Goal: Browse casually: Explore the website without a specific task or goal

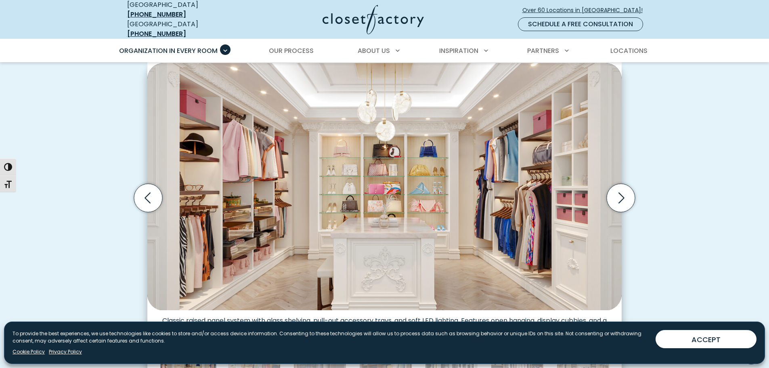
scroll to position [250, 0]
click at [624, 188] on icon "Next slide" at bounding box center [621, 198] width 28 height 28
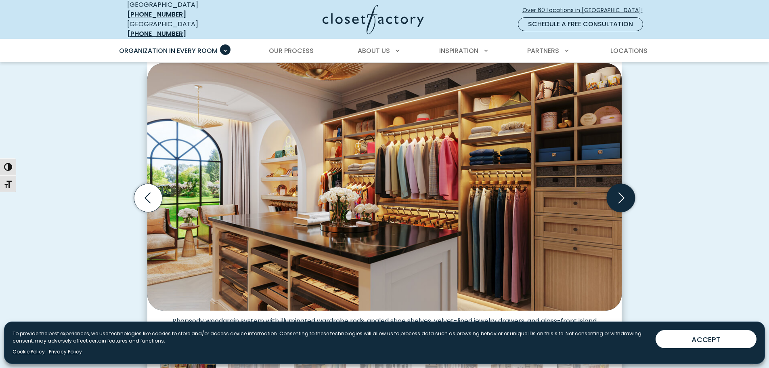
click at [622, 191] on icon "Next slide" at bounding box center [621, 198] width 28 height 28
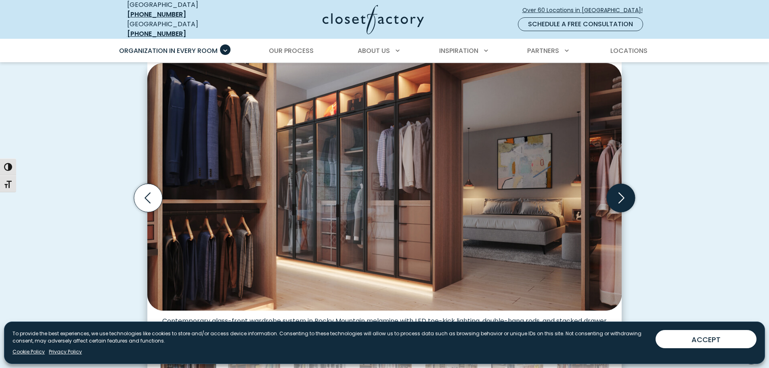
click at [626, 190] on icon "Next slide" at bounding box center [621, 198] width 28 height 28
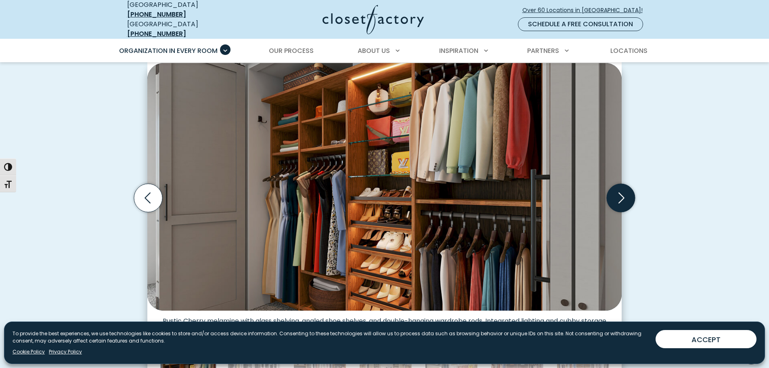
click at [617, 190] on icon "Next slide" at bounding box center [621, 198] width 28 height 28
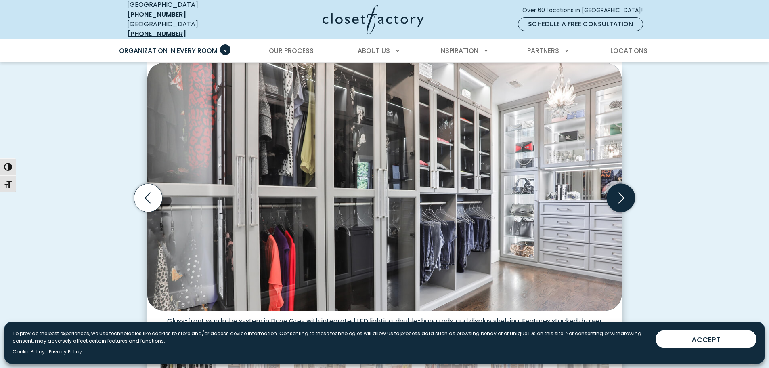
click at [624, 189] on icon "Next slide" at bounding box center [621, 198] width 28 height 28
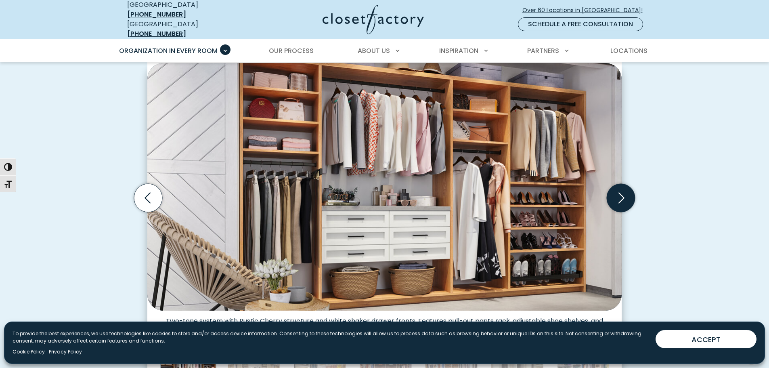
click at [621, 187] on icon "Next slide" at bounding box center [621, 198] width 28 height 28
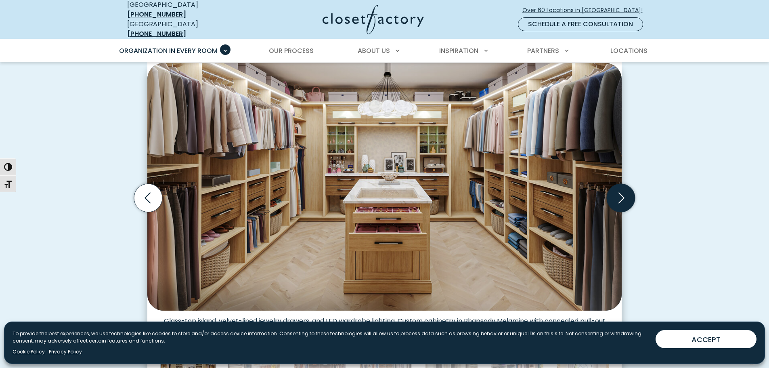
click at [626, 189] on icon "Next slide" at bounding box center [621, 198] width 28 height 28
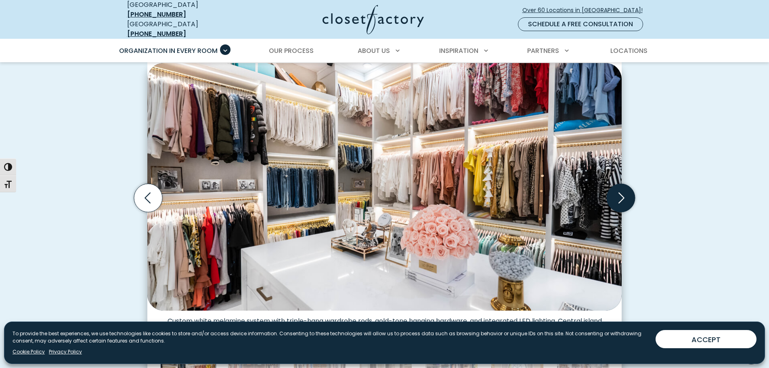
click at [620, 191] on icon "Next slide" at bounding box center [621, 198] width 28 height 28
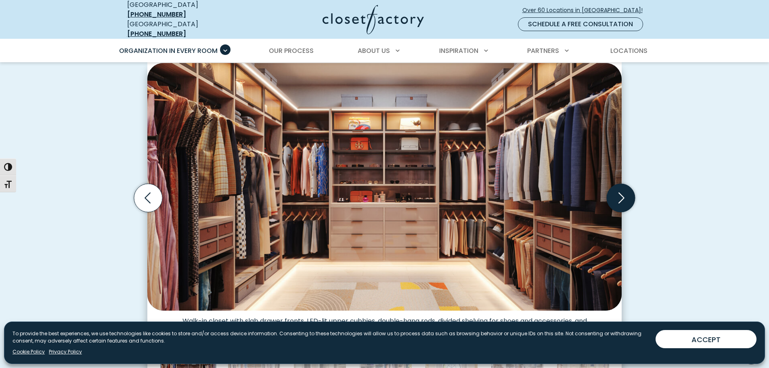
click at [620, 191] on icon "Next slide" at bounding box center [621, 198] width 28 height 28
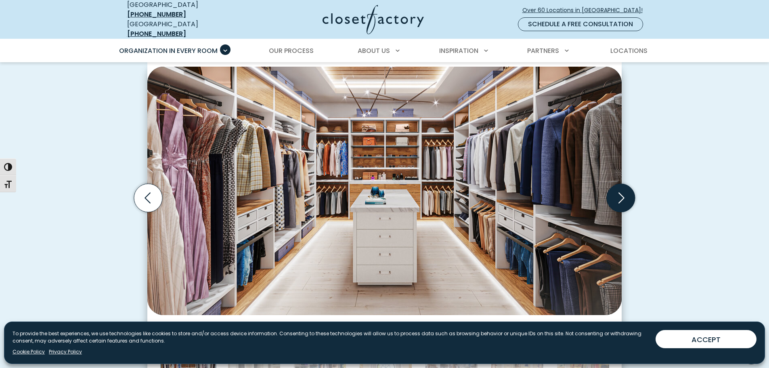
click at [620, 191] on icon "Next slide" at bounding box center [621, 198] width 28 height 28
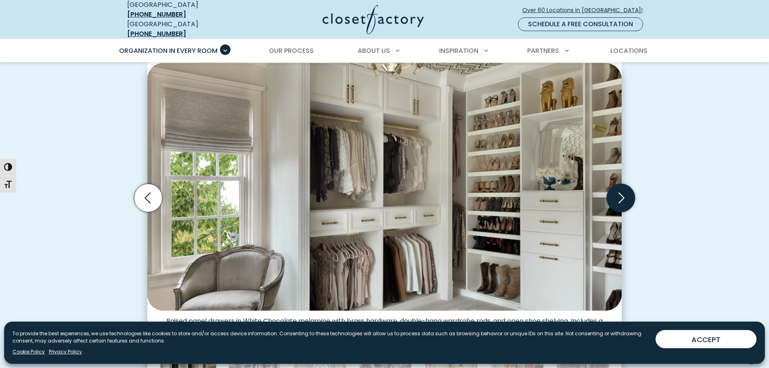
click at [620, 191] on icon "Next slide" at bounding box center [621, 198] width 28 height 28
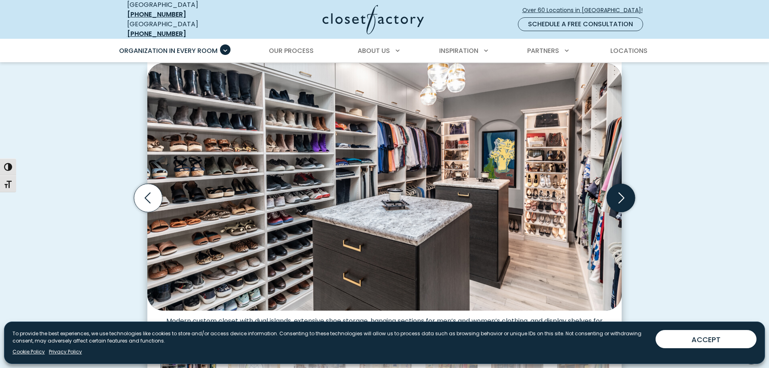
click at [624, 187] on icon "Next slide" at bounding box center [621, 198] width 28 height 28
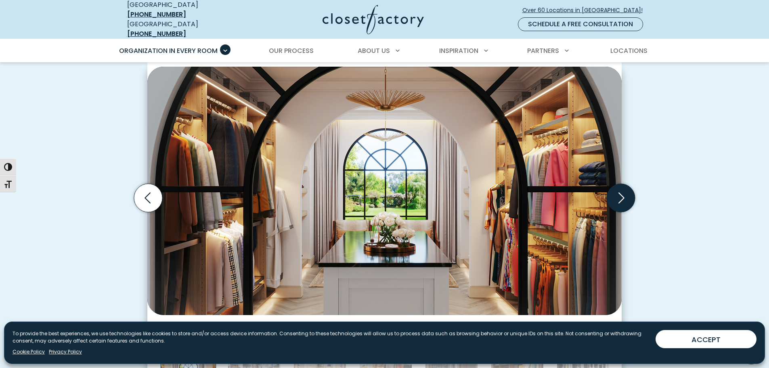
click at [624, 187] on icon "Next slide" at bounding box center [621, 198] width 28 height 28
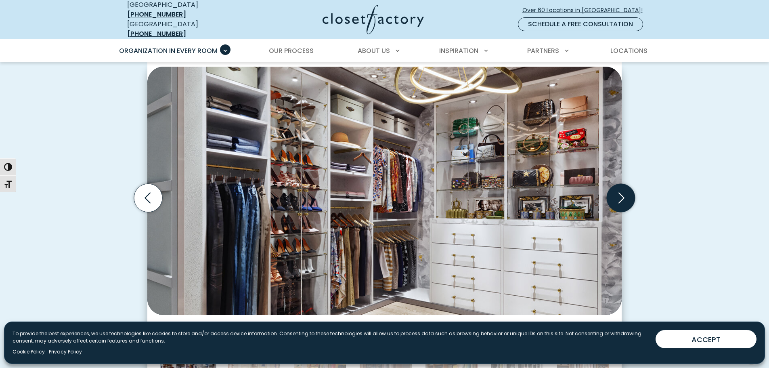
click at [624, 187] on icon "Next slide" at bounding box center [621, 198] width 28 height 28
